Goal: Find specific page/section: Find specific page/section

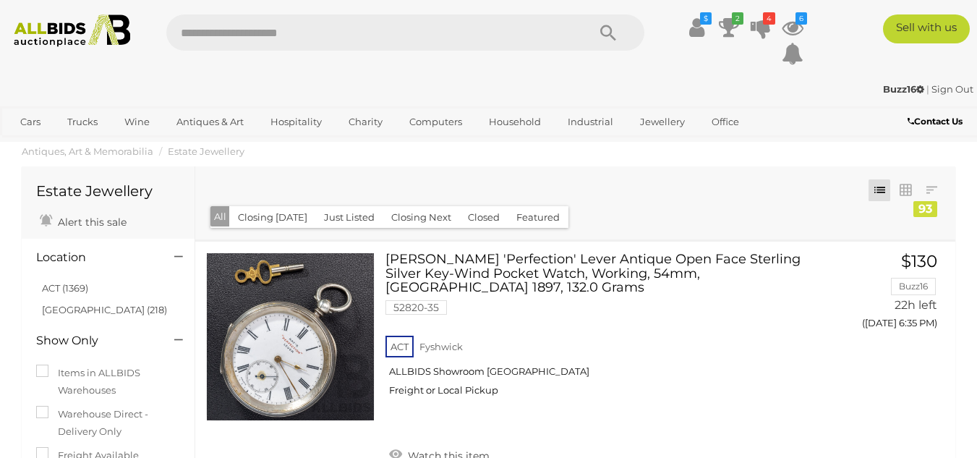
click at [57, 30] on img at bounding box center [72, 30] width 130 height 33
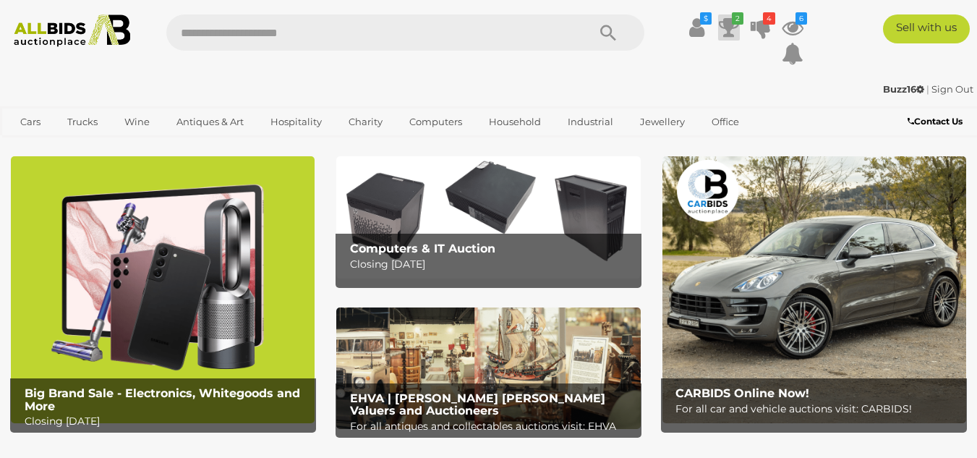
click at [734, 24] on icon "2" at bounding box center [738, 18] width 12 height 12
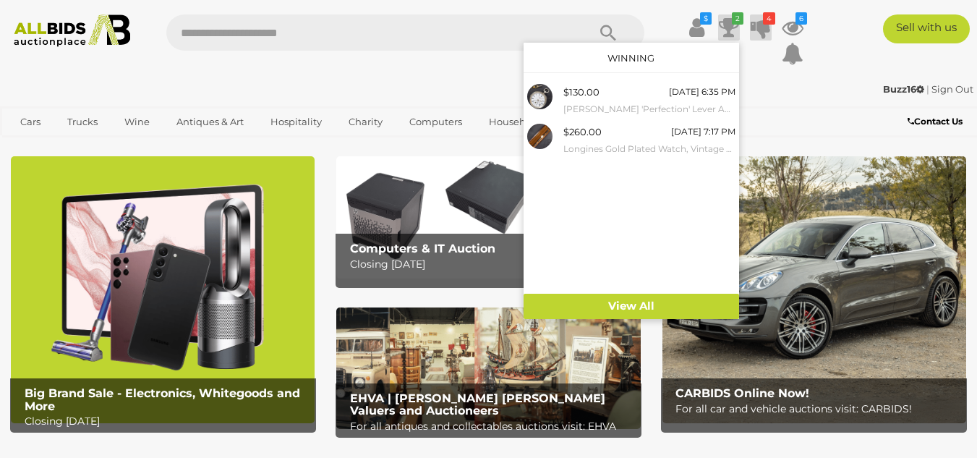
click at [763, 29] on icon at bounding box center [761, 27] width 20 height 26
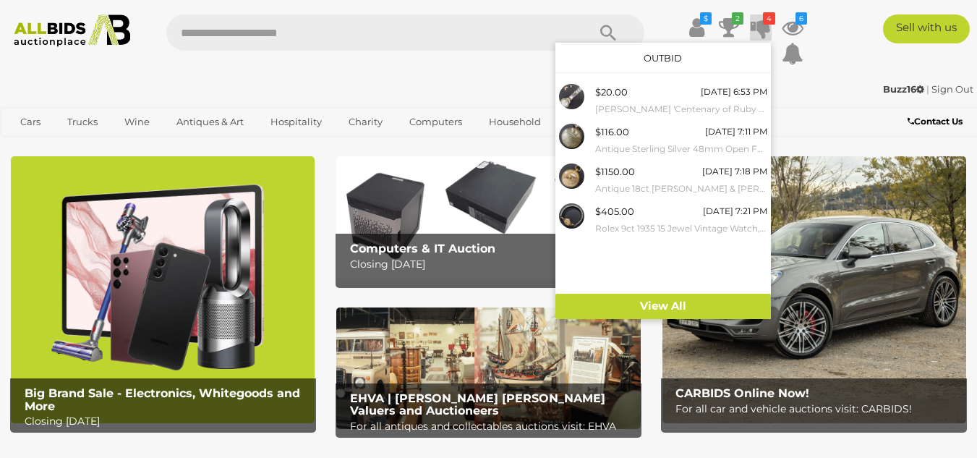
click at [850, 27] on div "Sell with us" at bounding box center [905, 28] width 166 height 29
